Goal: Task Accomplishment & Management: Complete application form

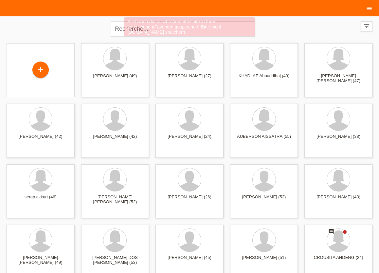
click at [368, 8] on icon "menu" at bounding box center [369, 8] width 7 height 7
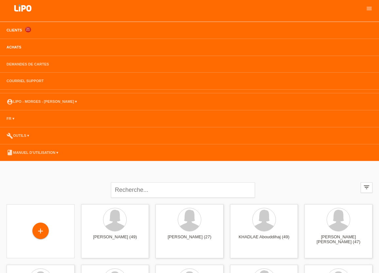
click at [15, 49] on link "Achats" at bounding box center [13, 47] width 21 height 4
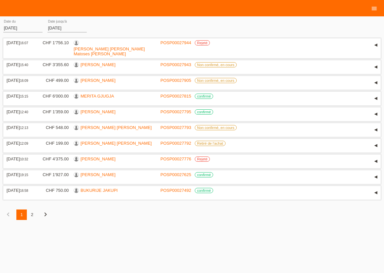
click at [373, 7] on icon "menu" at bounding box center [374, 8] width 7 height 7
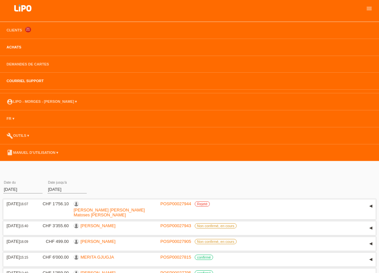
click at [22, 82] on link "Courriel Support" at bounding box center [25, 81] width 44 height 4
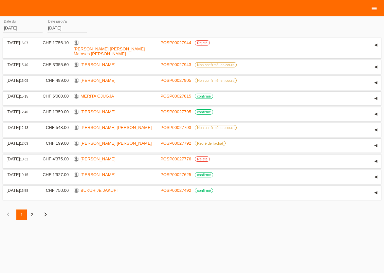
click at [374, 6] on icon "menu" at bounding box center [374, 8] width 7 height 7
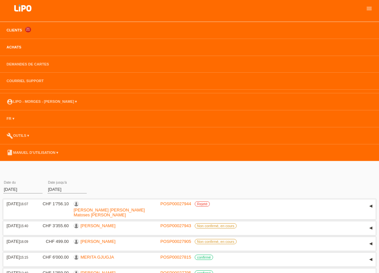
click at [9, 31] on link "Clients" at bounding box center [14, 30] width 22 height 4
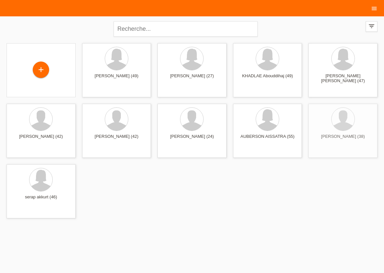
click at [375, 6] on icon "menu" at bounding box center [374, 8] width 7 height 7
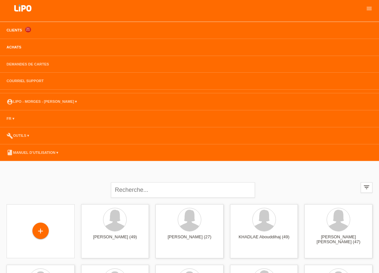
click at [12, 46] on link "Achats" at bounding box center [13, 47] width 21 height 4
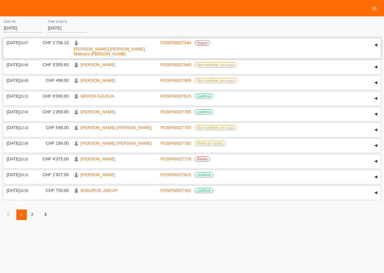
click at [101, 46] on link "[PERSON_NAME] [PERSON_NAME] Matoses [PERSON_NAME]" at bounding box center [109, 51] width 71 height 10
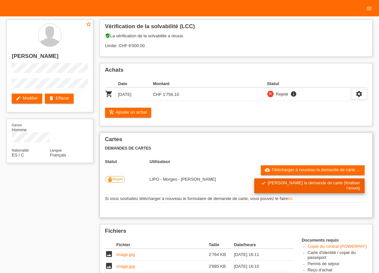
click at [300, 186] on link "check Soumettre la demande de carte (finaliser l’envoi)" at bounding box center [309, 185] width 110 height 15
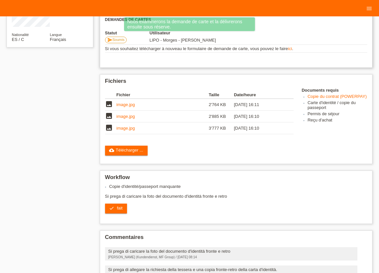
scroll to position [144, 0]
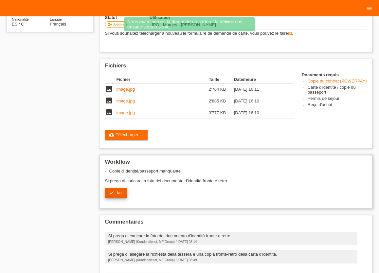
click at [119, 195] on span "fait" at bounding box center [120, 192] width 6 height 5
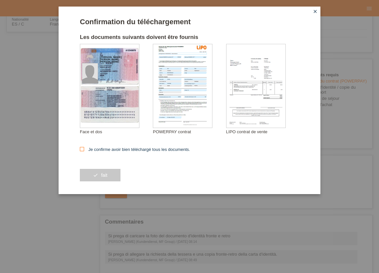
click at [81, 148] on icon at bounding box center [82, 149] width 4 height 4
click at [81, 148] on input "Je confirme avoir bien téléchargé tous les documents." at bounding box center [82, 149] width 4 height 4
checkbox input "true"
click at [105, 177] on span "fait" at bounding box center [104, 174] width 6 height 5
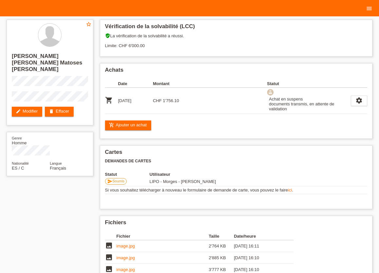
click at [366, 7] on icon "menu" at bounding box center [369, 8] width 7 height 7
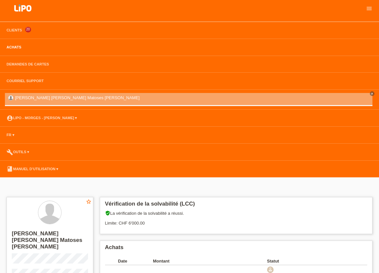
click at [14, 46] on link "Achats" at bounding box center [13, 47] width 21 height 4
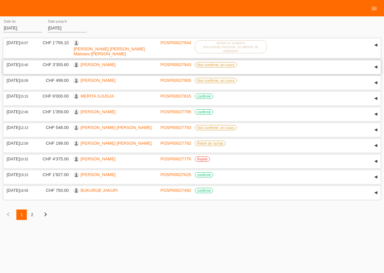
click at [86, 63] on link "[PERSON_NAME]" at bounding box center [97, 64] width 35 height 5
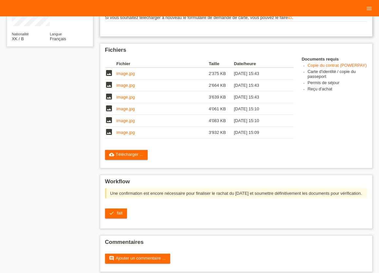
scroll to position [130, 0]
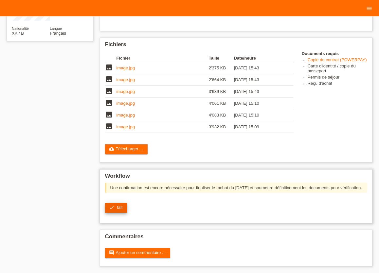
click at [115, 207] on link "check fait" at bounding box center [116, 208] width 22 height 10
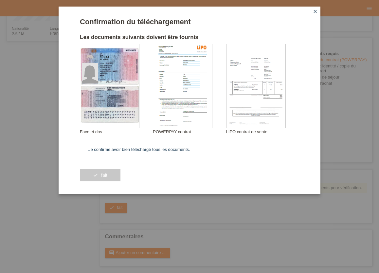
click at [81, 149] on icon at bounding box center [82, 149] width 4 height 4
click at [81, 149] on input "Je confirme avoir bien téléchargé tous les documents." at bounding box center [82, 149] width 4 height 4
checkbox input "true"
click at [112, 178] on button "check fait" at bounding box center [100, 175] width 41 height 12
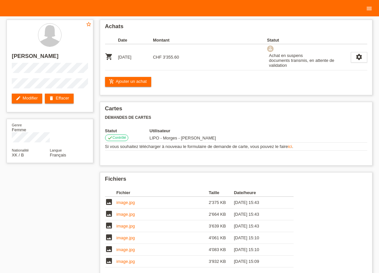
click at [369, 9] on icon "menu" at bounding box center [369, 8] width 7 height 7
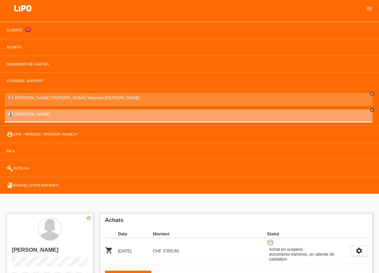
click at [15, 50] on li "Achats" at bounding box center [189, 47] width 379 height 17
click at [17, 49] on link "Achats" at bounding box center [13, 47] width 21 height 4
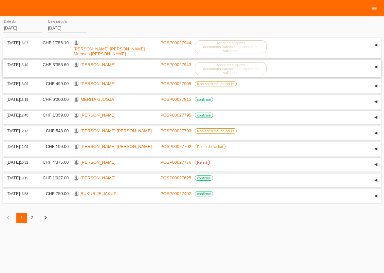
click at [98, 64] on link "[PERSON_NAME]" at bounding box center [97, 64] width 35 height 5
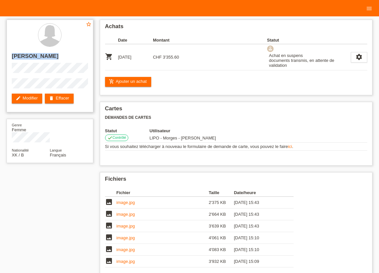
click at [85, 86] on div "star_border [PERSON_NAME] edit Modifier delete Effacer" at bounding box center [50, 66] width 87 height 93
click at [66, 74] on div "star_border [PERSON_NAME] edit Modifier delete Effacer" at bounding box center [50, 66] width 87 height 93
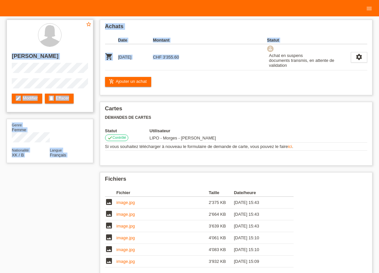
drag, startPoint x: 13, startPoint y: 57, endPoint x: 205, endPoint y: 65, distance: 192.3
click at [93, 65] on div "star_border ELVIRE CUKAJ edit Modifier delete Effacer" at bounding box center [50, 66] width 87 height 93
copy div "ELVIRE CUKAJ edit Modifier delete Effacer Genre Femme Nationalité XK / B Langue…"
click at [165, 204] on td "image.jpg" at bounding box center [162, 203] width 92 height 12
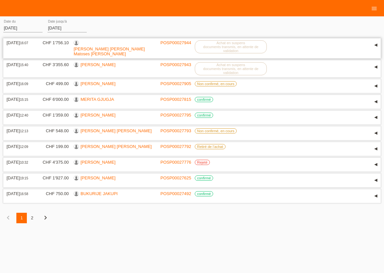
click at [117, 46] on link "[PERSON_NAME] [PERSON_NAME] Matoses [PERSON_NAME]" at bounding box center [109, 51] width 71 height 10
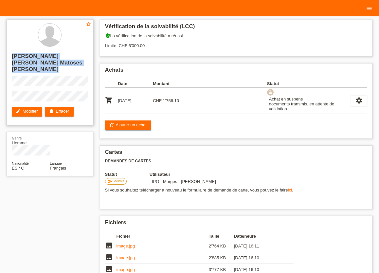
click at [75, 92] on div "star_border [PERSON_NAME] [PERSON_NAME] Matoses [PERSON_NAME] edit Modifier del…" at bounding box center [50, 73] width 87 height 106
copy div "[PERSON_NAME] [PERSON_NAME] Matoses [PERSON_NAME]"
